Goal: Task Accomplishment & Management: Use online tool/utility

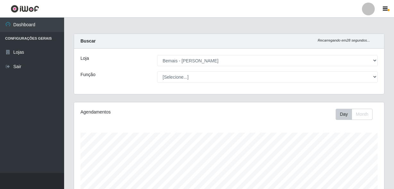
select select "230"
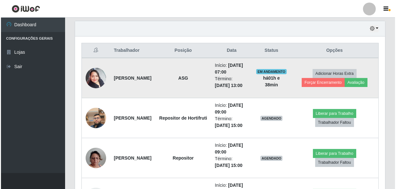
scroll to position [233, 0]
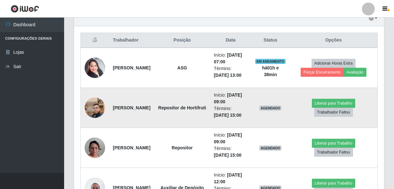
click at [96, 126] on img at bounding box center [95, 108] width 21 height 37
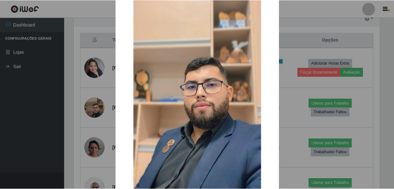
scroll to position [0, 0]
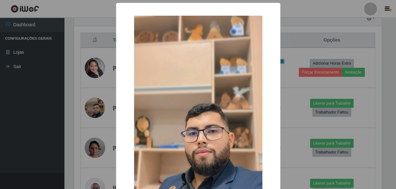
click at [75, 130] on div "× OK Cancel" at bounding box center [198, 94] width 396 height 189
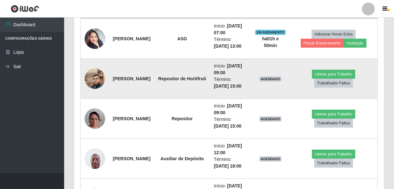
scroll to position [175, 0]
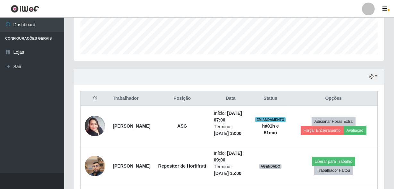
click at [202, 97] on th "Posição" at bounding box center [182, 98] width 56 height 15
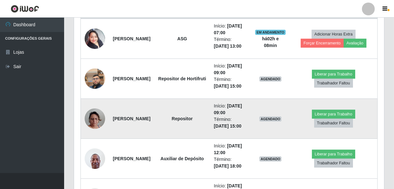
scroll to position [291, 0]
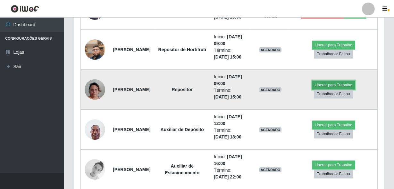
click at [322, 90] on button "Liberar para Trabalho" at bounding box center [333, 85] width 43 height 9
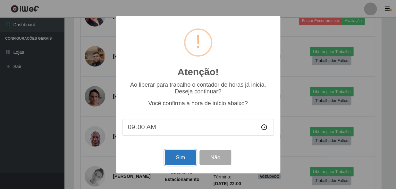
click at [185, 159] on button "Sim" at bounding box center [180, 157] width 31 height 15
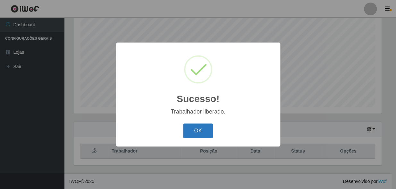
click at [203, 130] on button "OK" at bounding box center [198, 131] width 30 height 15
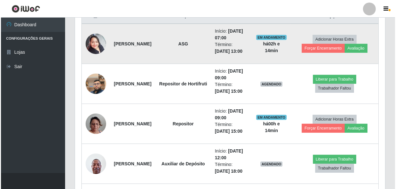
scroll to position [267, 0]
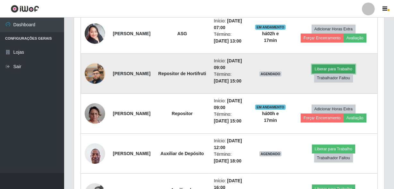
click at [318, 74] on button "Liberar para Trabalho" at bounding box center [333, 69] width 43 height 9
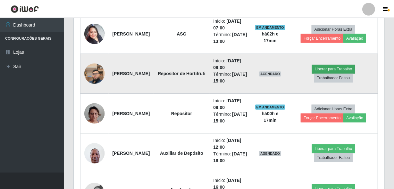
scroll to position [133, 307]
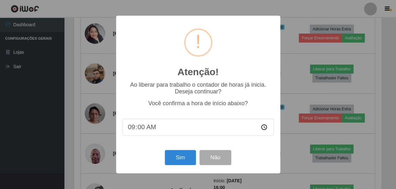
click at [139, 128] on input "09:00" at bounding box center [197, 127] width 151 height 17
type input "09:05"
click at [176, 154] on button "Sim" at bounding box center [180, 157] width 31 height 15
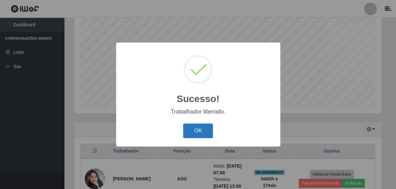
click at [197, 131] on button "OK" at bounding box center [198, 131] width 30 height 15
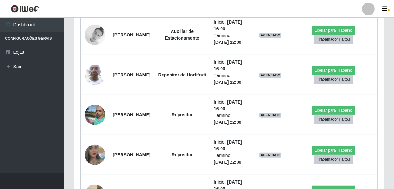
scroll to position [442, 0]
